Goal: Information Seeking & Learning: Learn about a topic

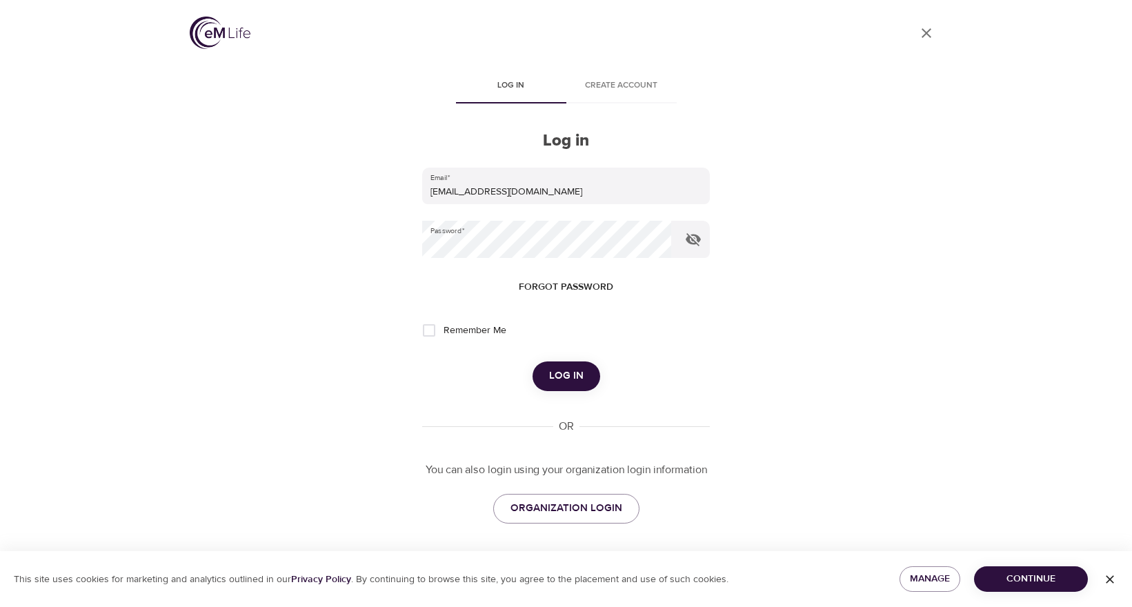
click at [429, 335] on input "Remember Me" at bounding box center [429, 330] width 29 height 29
checkbox input "true"
click at [553, 373] on span "Log in" at bounding box center [566, 376] width 34 height 18
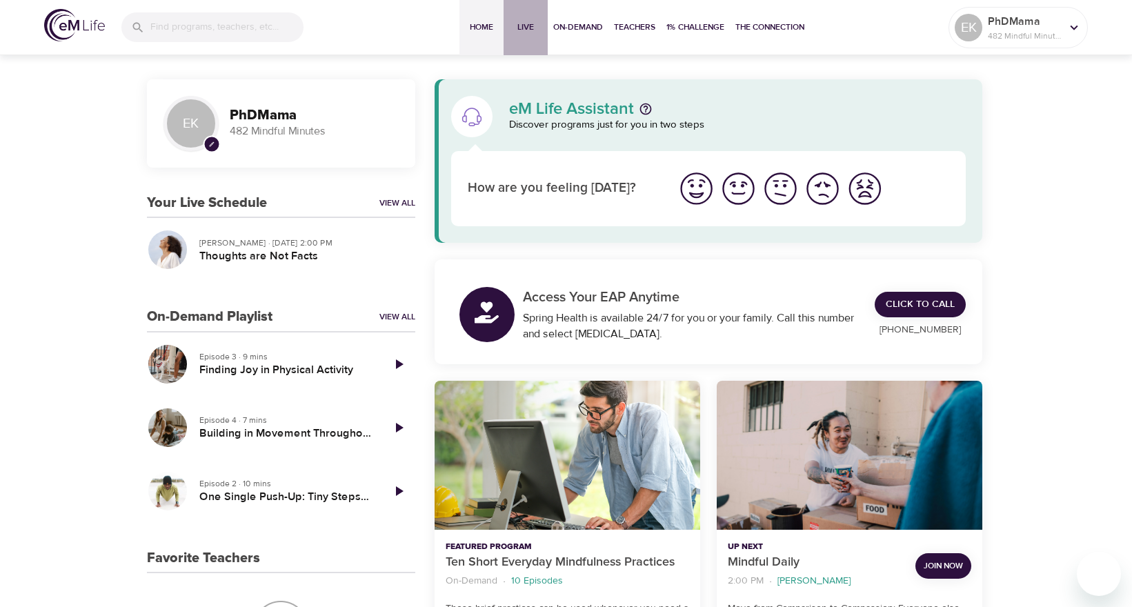
click at [522, 28] on span "Live" at bounding box center [525, 27] width 33 height 14
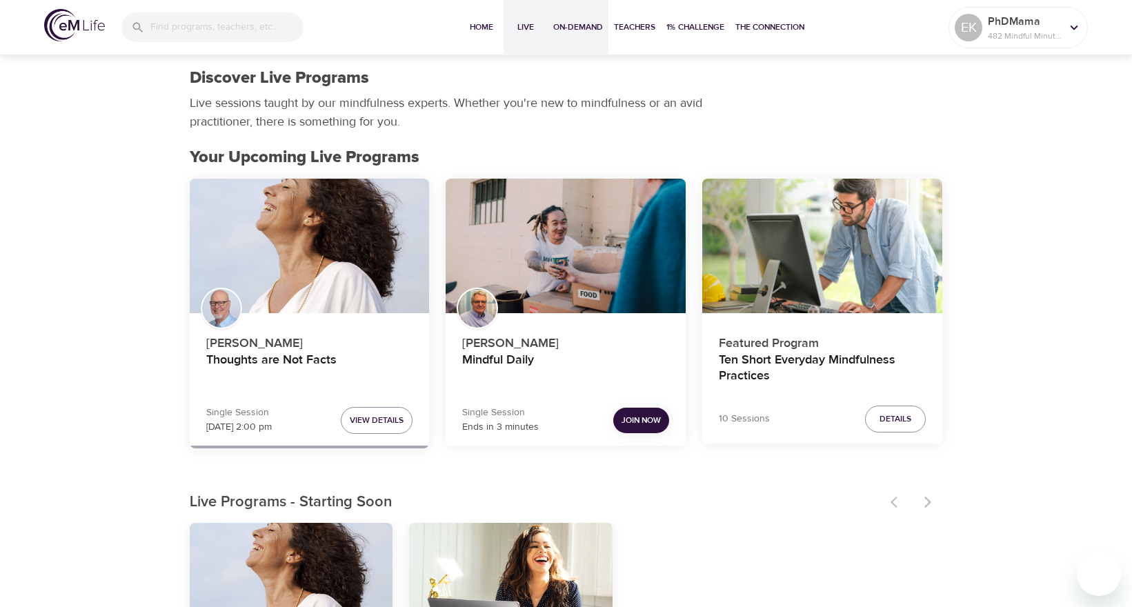
click at [568, 28] on span "On-Demand" at bounding box center [578, 27] width 50 height 14
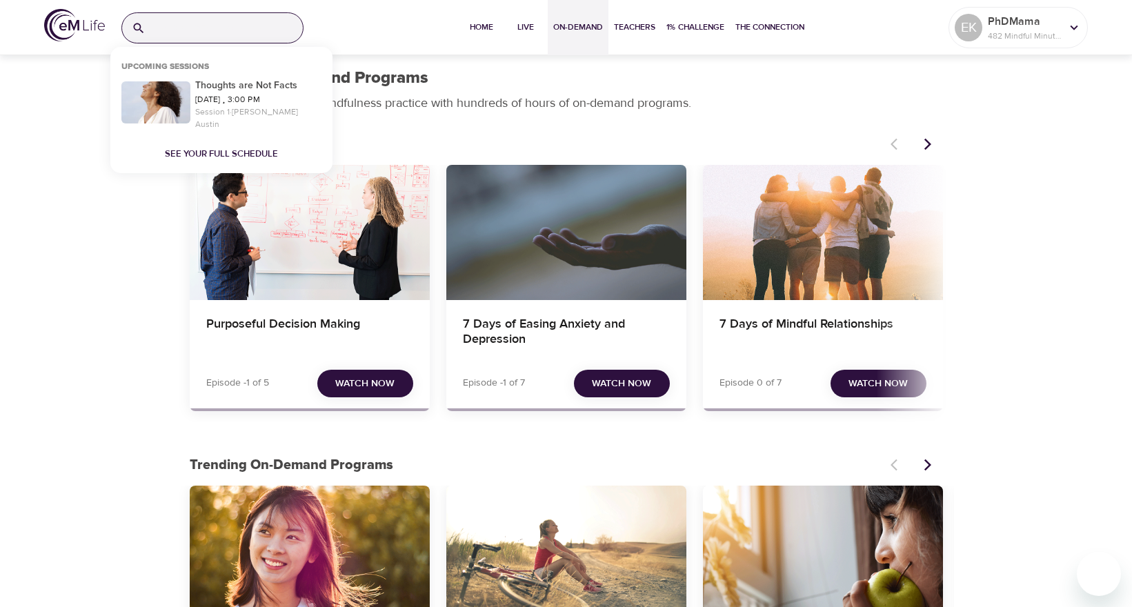
click at [182, 26] on input "search" at bounding box center [227, 28] width 152 height 30
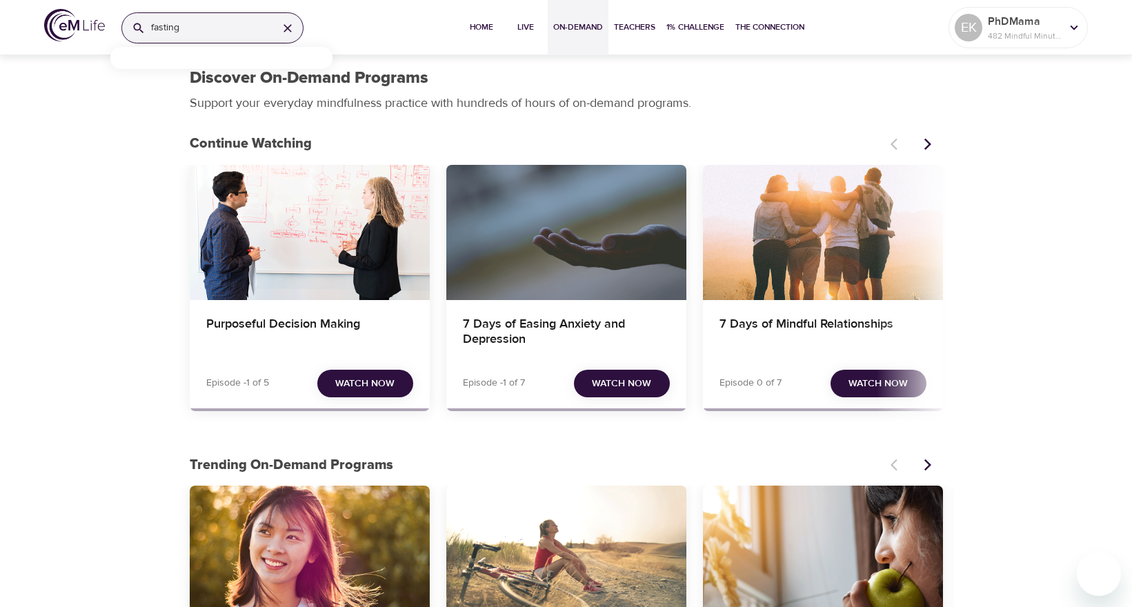
click at [179, 23] on input "fasting" at bounding box center [209, 28] width 116 height 30
drag, startPoint x: 184, startPoint y: 26, endPoint x: 129, endPoint y: 30, distance: 54.7
click at [129, 30] on div "fasting" at bounding box center [212, 27] width 182 height 31
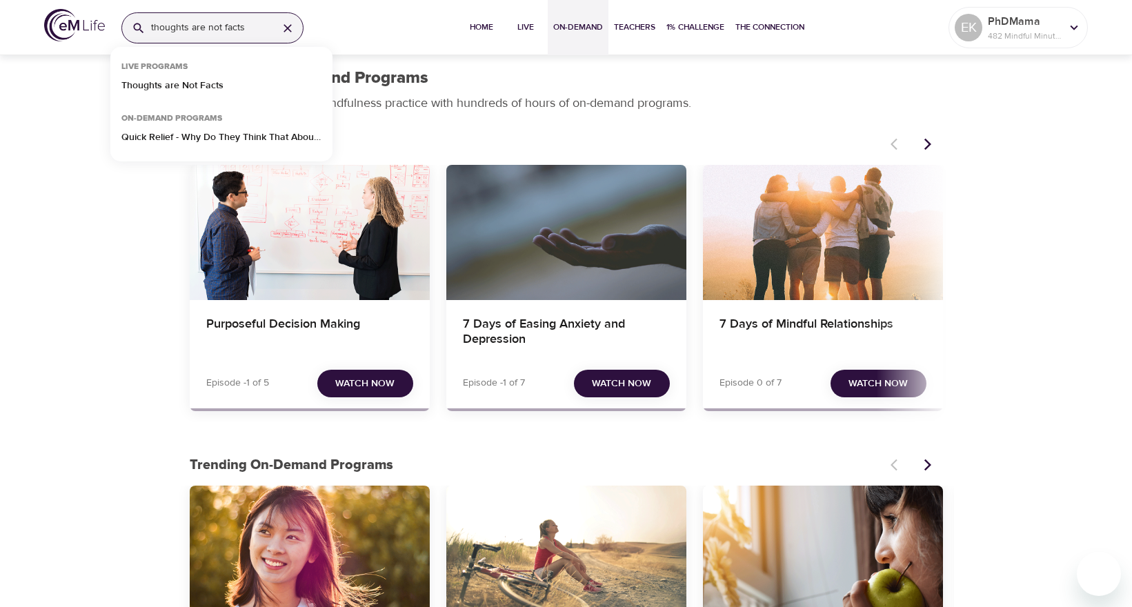
type input "thoughts are not facts"
click at [164, 139] on p "Quick Relief - Why Do They Think That About Me?" at bounding box center [221, 140] width 200 height 20
